Goal: Find specific page/section: Find specific page/section

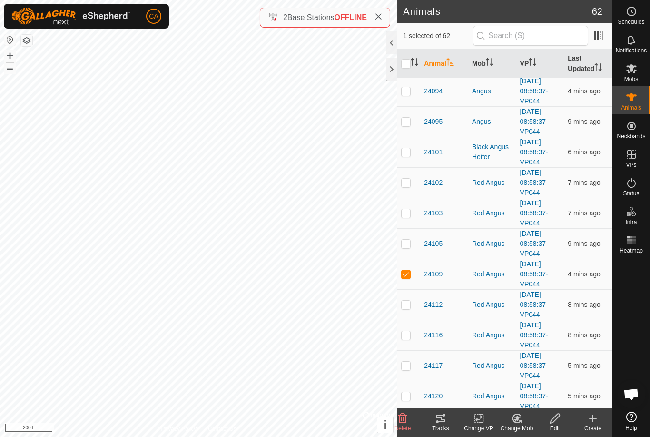
scroll to position [702, 0]
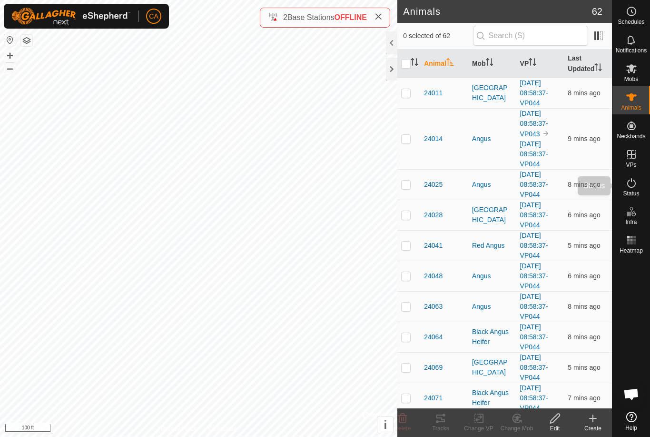
click at [631, 193] on span "Status" at bounding box center [631, 193] width 16 height 6
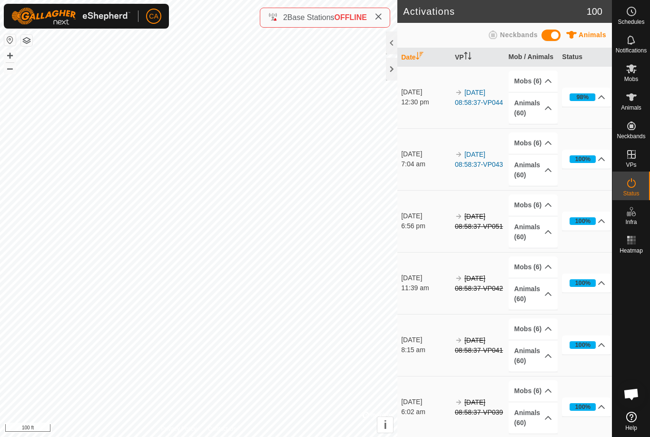
click at [636, 179] on icon at bounding box center [631, 182] width 11 height 11
click at [527, 111] on p-accordion-header "Animals (60)" at bounding box center [533, 107] width 49 height 31
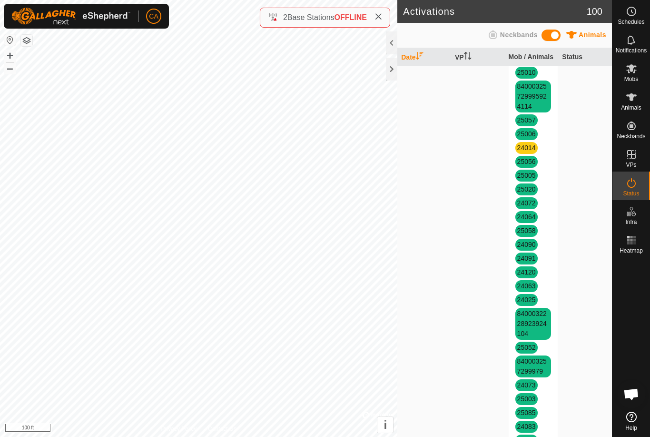
scroll to position [559, 0]
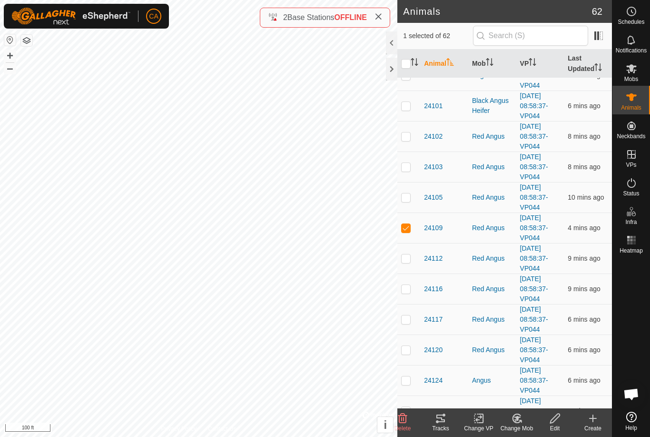
scroll to position [749, 0]
